Goal: Find contact information: Find contact information

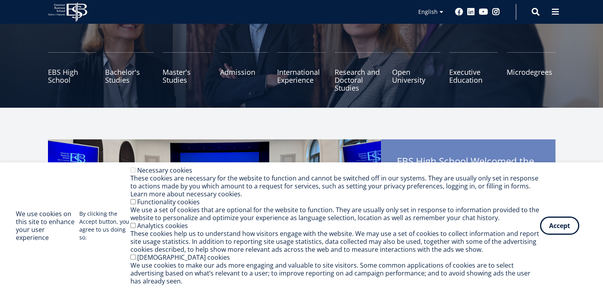
scroll to position [86, 0]
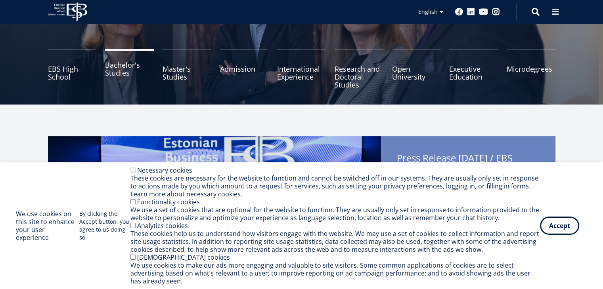
click at [132, 81] on link "Bachelor's Studies" at bounding box center [129, 69] width 49 height 40
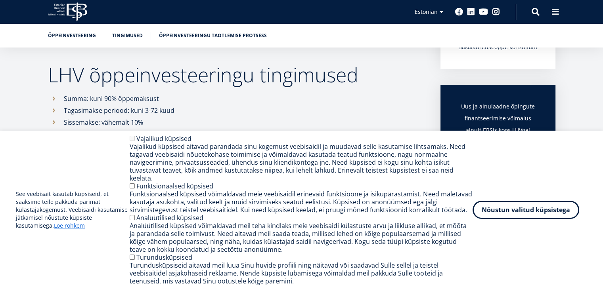
scroll to position [241, 0]
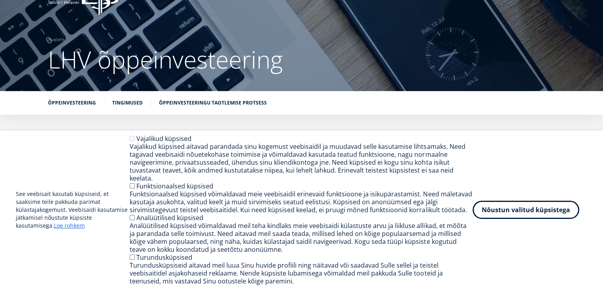
drag, startPoint x: 609, startPoint y: 31, endPoint x: 572, endPoint y: 31, distance: 36.9
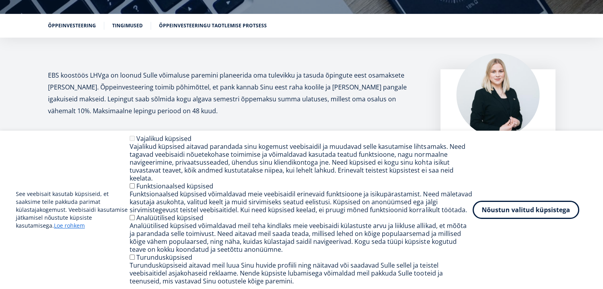
scroll to position [0, 0]
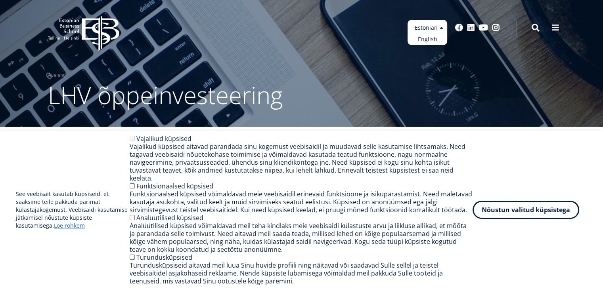
click at [437, 26] on ul "Estonian English" at bounding box center [428, 32] width 40 height 25
click at [437, 38] on link "English" at bounding box center [428, 39] width 40 height 11
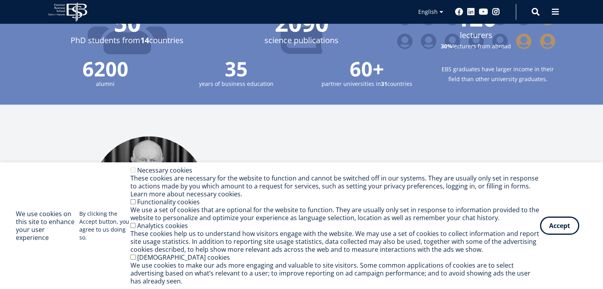
drag, startPoint x: 0, startPoint y: 0, endPoint x: 609, endPoint y: 206, distance: 642.6
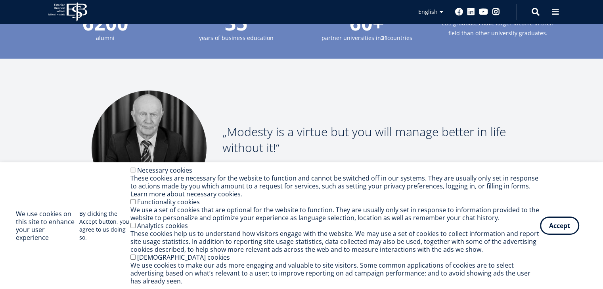
click at [576, 108] on div "Modesty is a virtue but you will manage better in life without it! [PERSON_NAME…" at bounding box center [301, 148] width 603 height 178
click at [560, 224] on button "Accept" at bounding box center [559, 224] width 39 height 18
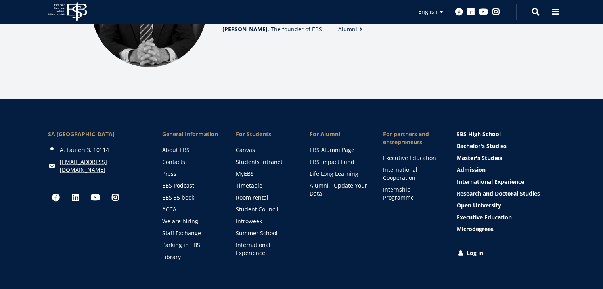
scroll to position [1177, 0]
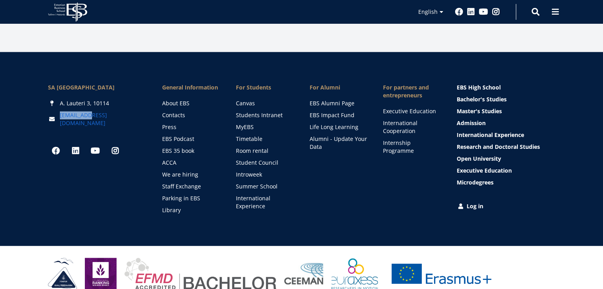
drag, startPoint x: 91, startPoint y: 106, endPoint x: 60, endPoint y: 106, distance: 30.9
click at [60, 111] on div "[EMAIL_ADDRESS][DOMAIN_NAME]" at bounding box center [97, 119] width 99 height 16
copy link "[EMAIL_ADDRESS][DOMAIN_NAME]"
click at [553, 10] on span at bounding box center [555, 11] width 8 height 8
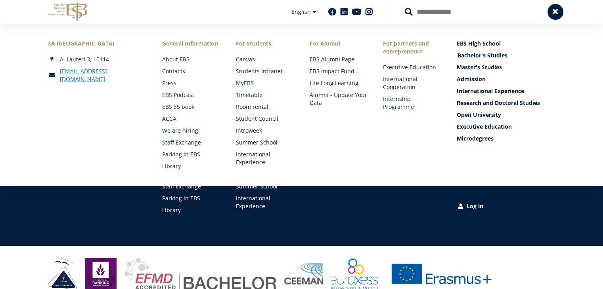
click at [460, 57] on link "Bachelor's Studies" at bounding box center [507, 56] width 99 height 8
